Goal: Find specific page/section: Find specific page/section

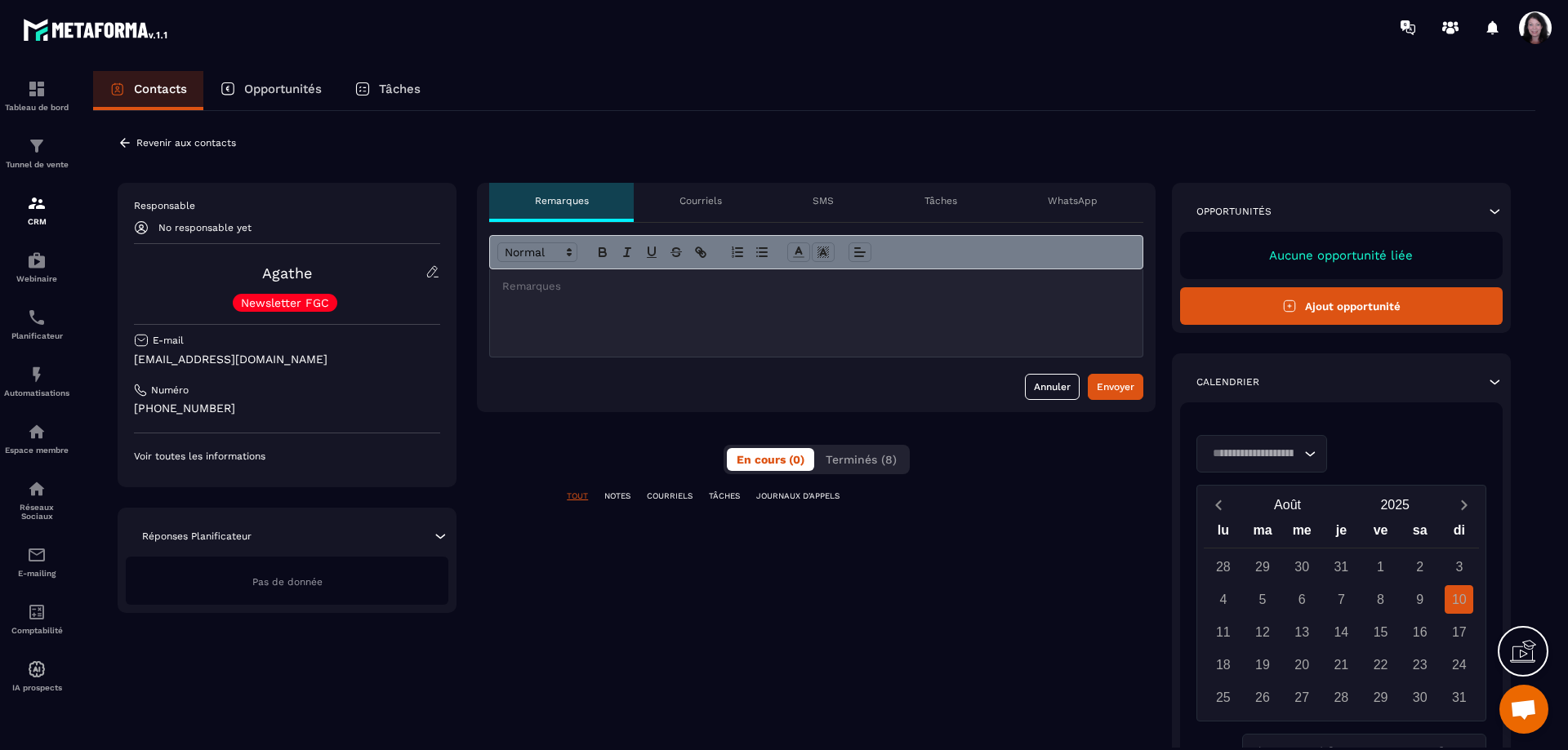
scroll to position [4616, 0]
click at [724, 195] on div "Courriels" at bounding box center [700, 202] width 133 height 39
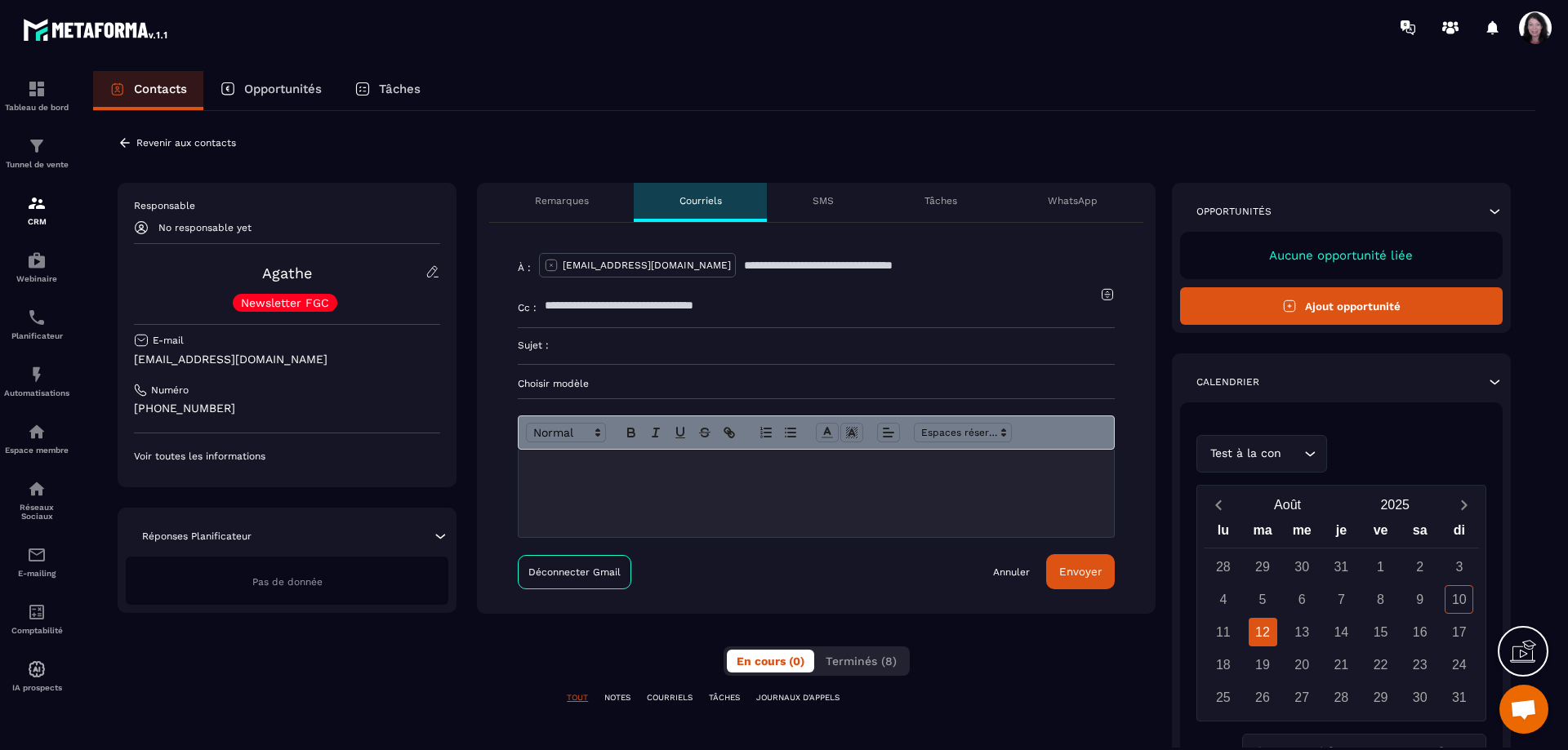
click at [589, 463] on p at bounding box center [816, 467] width 571 height 15
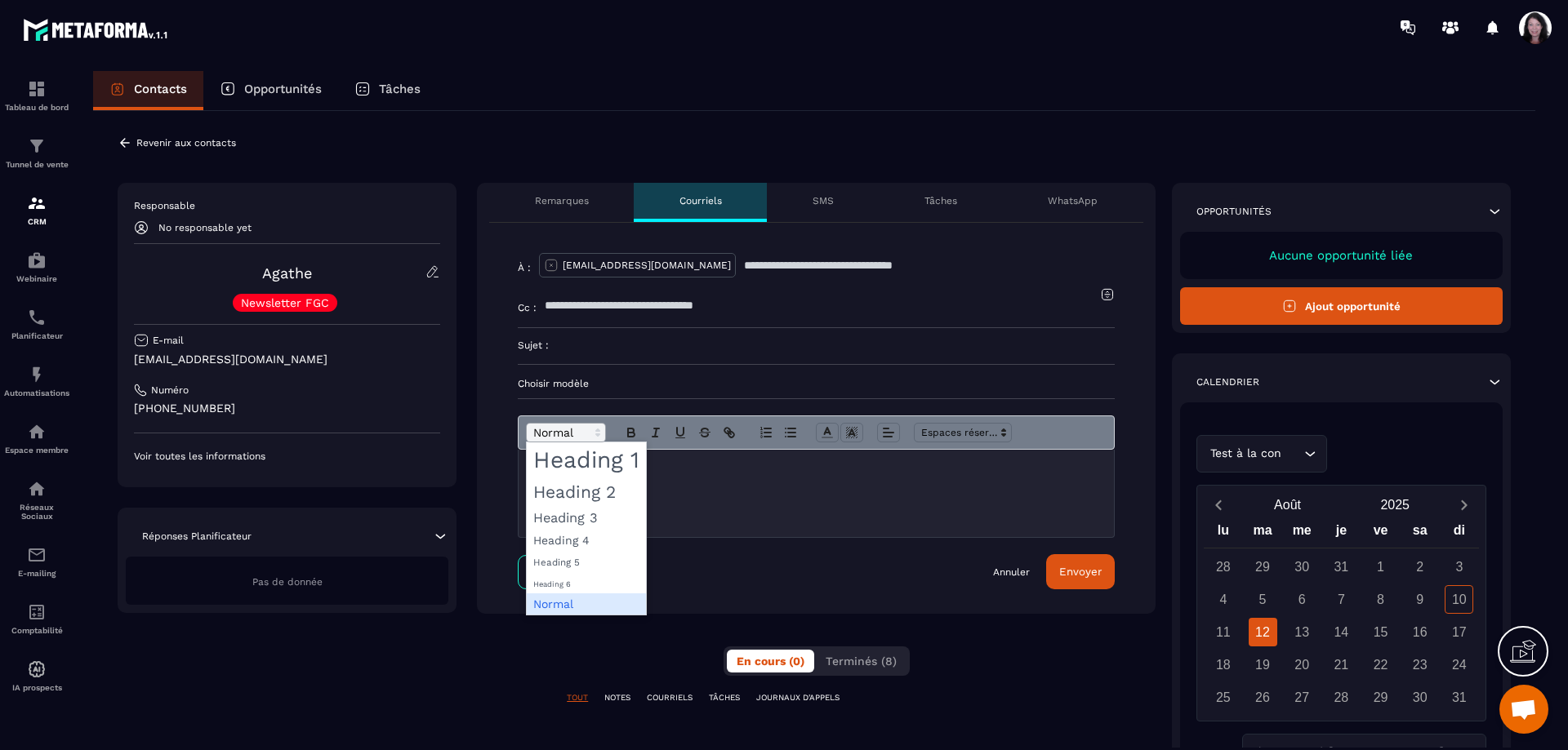
click at [595, 434] on icon at bounding box center [597, 432] width 15 height 15
click at [699, 481] on div at bounding box center [817, 493] width 596 height 87
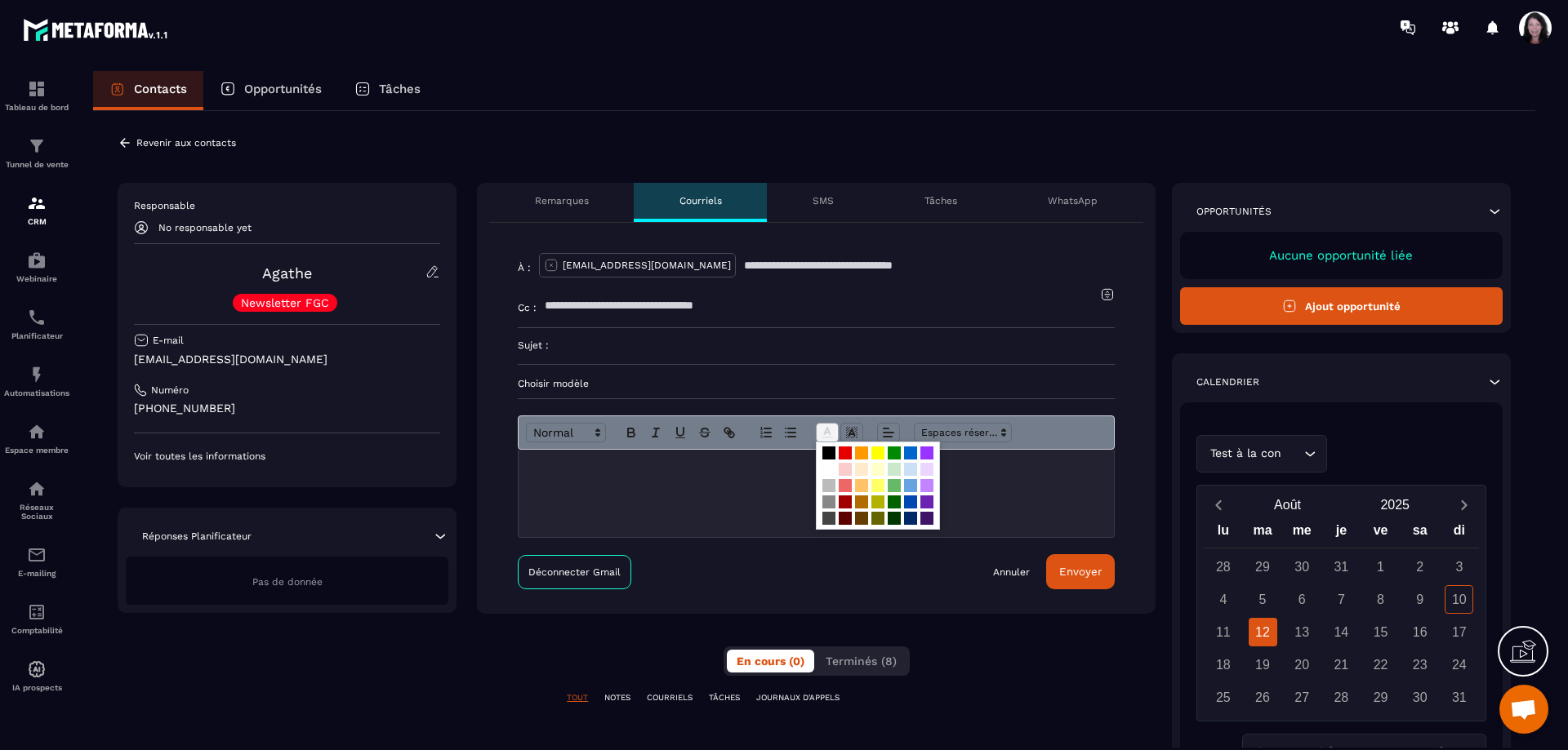
click at [826, 432] on line at bounding box center [827, 432] width 4 height 0
click at [762, 476] on div at bounding box center [817, 493] width 596 height 87
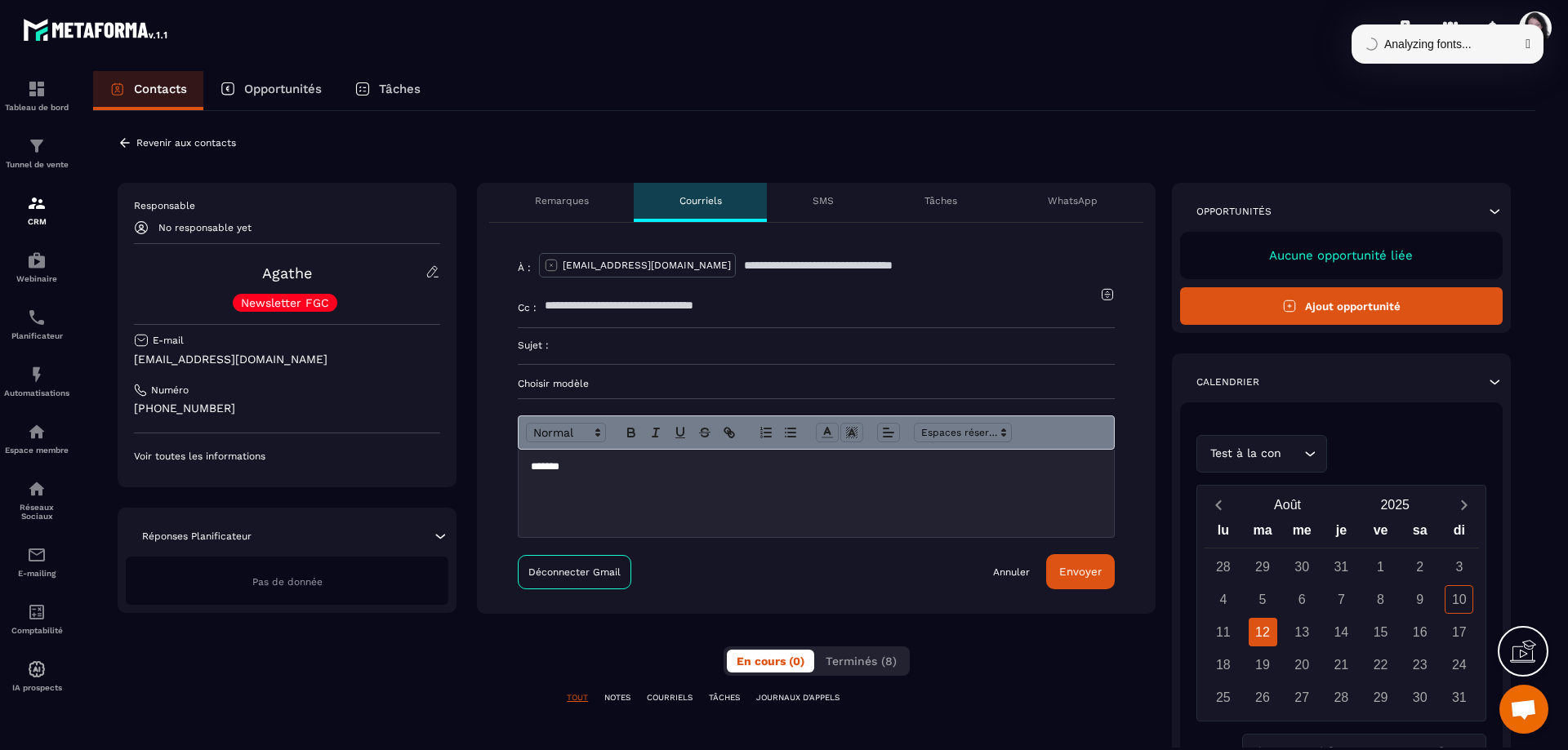
click at [552, 470] on html "Tableau de bord Tunnel de vente CRM Webinaire Planificateur Automatisations Esp…" at bounding box center [784, 375] width 1568 height 750
click at [1531, 38] on button "button" at bounding box center [1528, 44] width 5 height 13
click at [28, 565] on img at bounding box center [36, 555] width 20 height 20
